Goal: Information Seeking & Learning: Learn about a topic

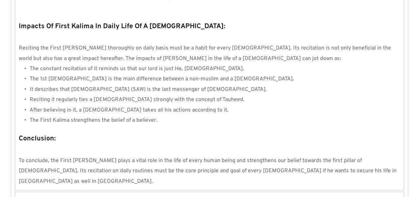
scroll to position [555, 0]
drag, startPoint x: 97, startPoint y: 154, endPoint x: 116, endPoint y: 153, distance: 19.7
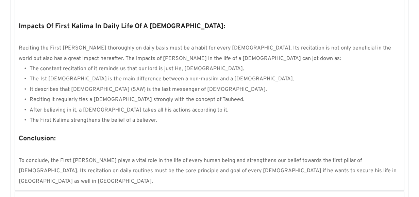
click at [73, 196] on span "Second Kalimah - [PERSON_NAME]" at bounding box center [62, 200] width 84 height 8
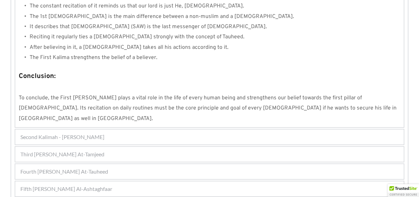
scroll to position [676, 0]
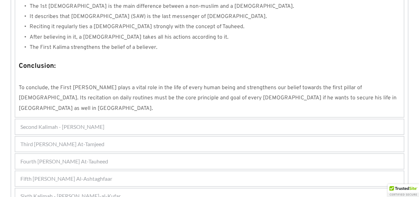
click at [20, 154] on div "Fourth [PERSON_NAME] At-Tauheed" at bounding box center [209, 161] width 388 height 15
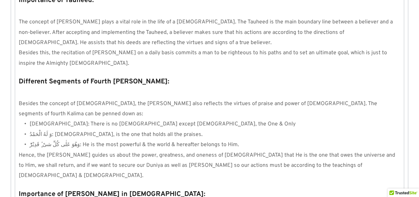
scroll to position [674, 0]
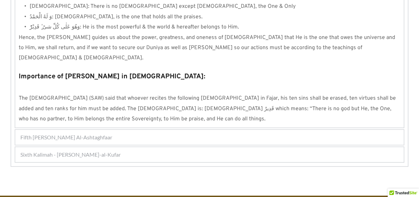
click at [109, 134] on span "Fifth [PERSON_NAME] Al-Ashtaghfaar" at bounding box center [66, 138] width 92 height 8
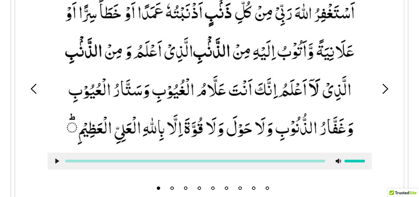
scroll to position [234, 0]
